Goal: Task Accomplishment & Management: Use online tool/utility

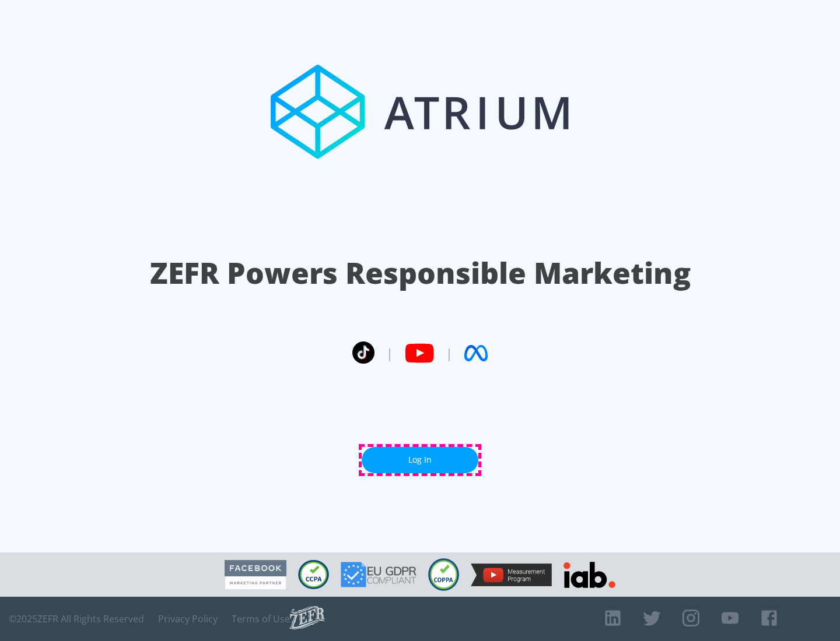
click at [420, 460] on link "Log In" at bounding box center [420, 460] width 117 height 26
